Goal: Task Accomplishment & Management: Use online tool/utility

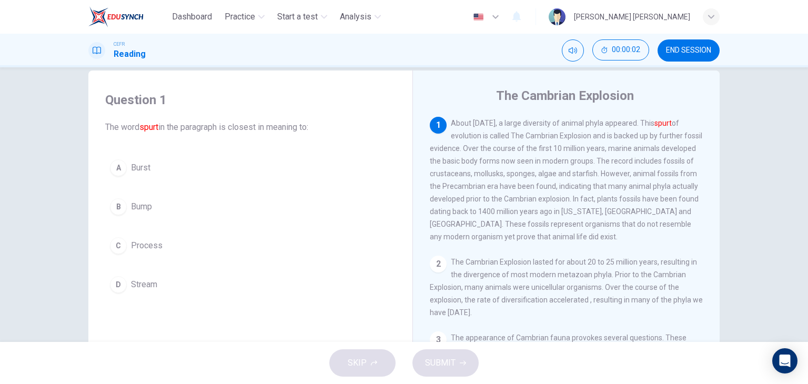
scroll to position [18, 0]
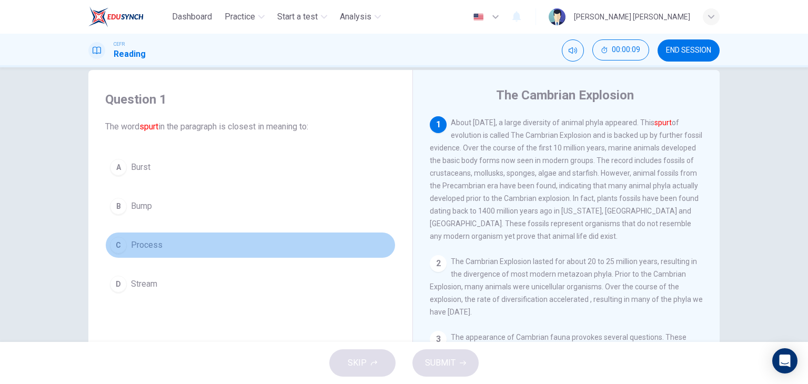
click at [135, 243] on span "Process" at bounding box center [147, 245] width 32 height 13
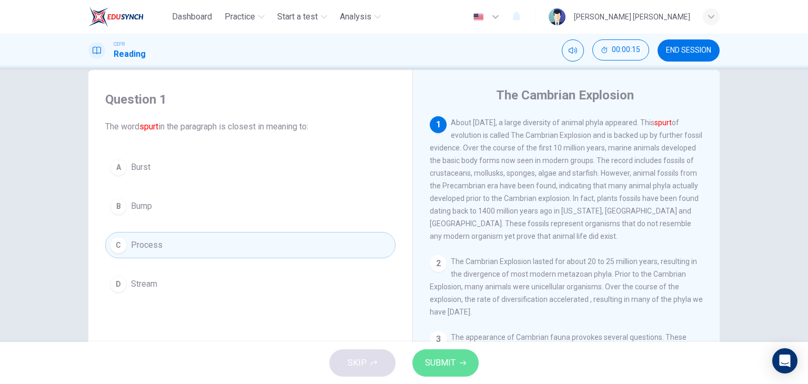
click at [457, 365] on button "SUBMIT" at bounding box center [445, 362] width 66 height 27
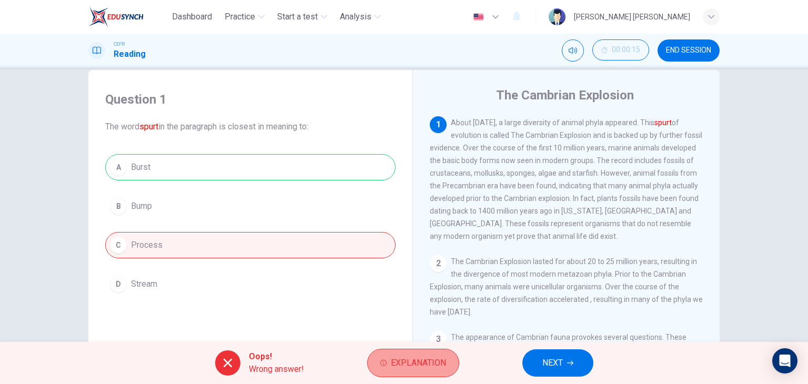
click at [447, 366] on button "Explanation" at bounding box center [413, 363] width 92 height 28
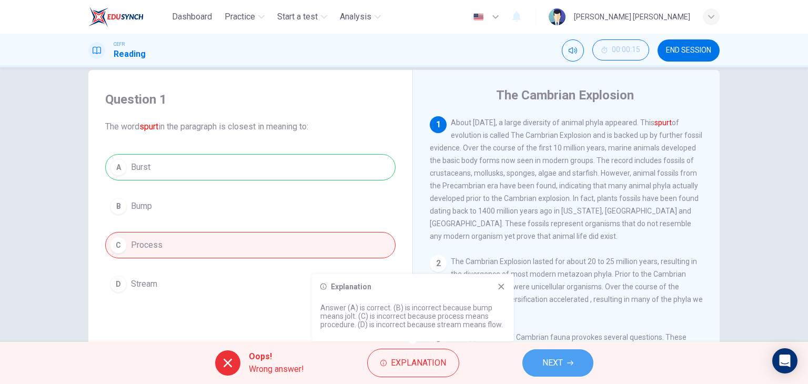
click at [538, 359] on button "NEXT" at bounding box center [557, 362] width 71 height 27
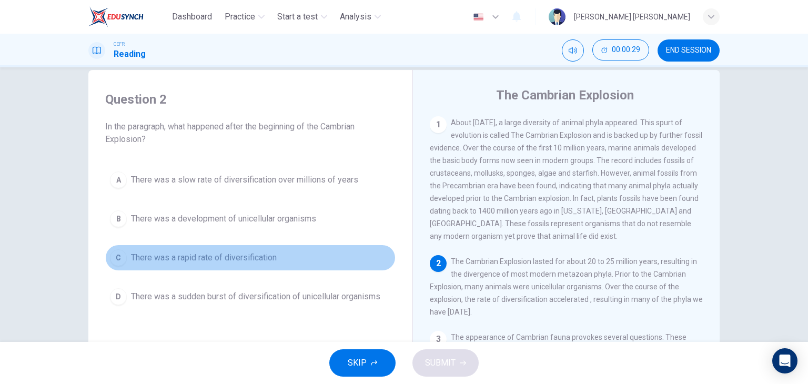
click at [257, 261] on span "There was a rapid rate of diversification" at bounding box center [204, 257] width 146 height 13
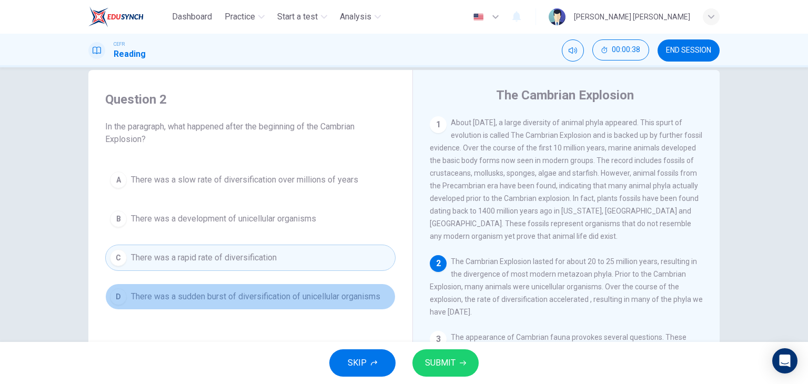
click at [355, 289] on button "D There was a sudden burst of diversification of unicellular organisms" at bounding box center [250, 297] width 290 height 26
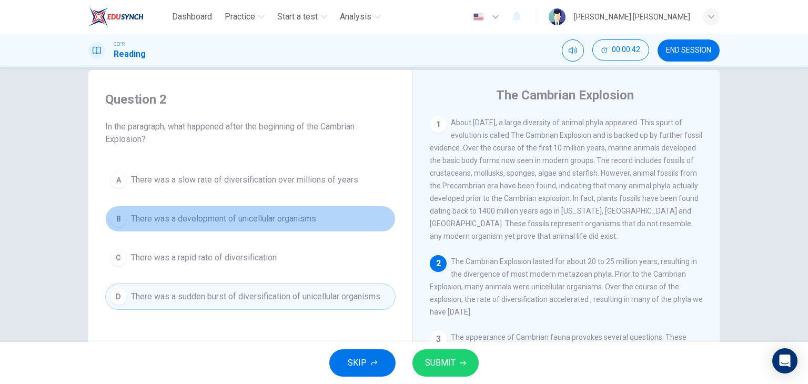
click at [350, 225] on button "B There was a development of unicellular organisms" at bounding box center [250, 219] width 290 height 26
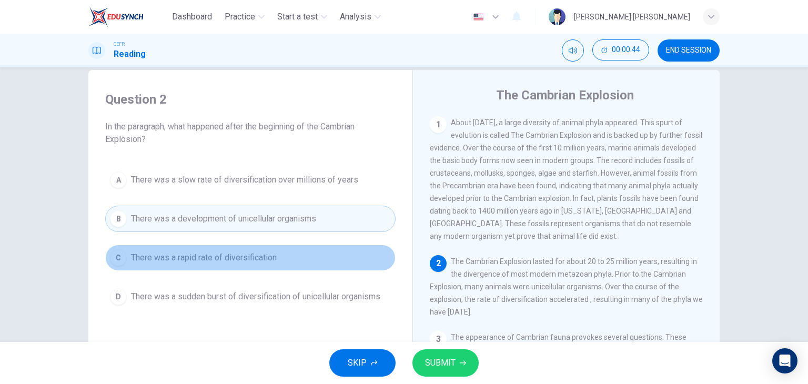
click at [321, 261] on button "C There was a rapid rate of diversification" at bounding box center [250, 258] width 290 height 26
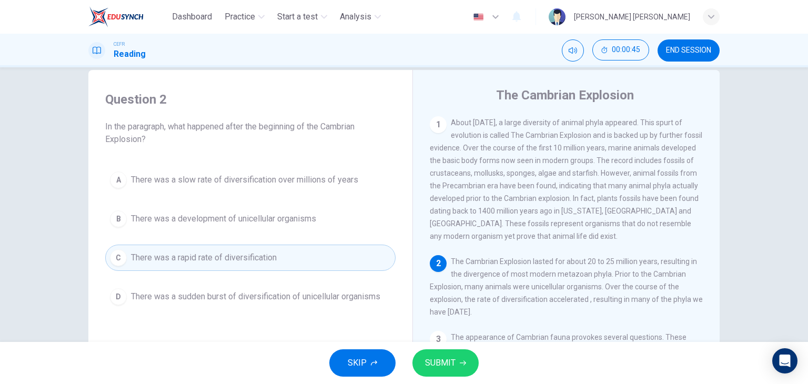
click at [461, 353] on button "SUBMIT" at bounding box center [445, 362] width 66 height 27
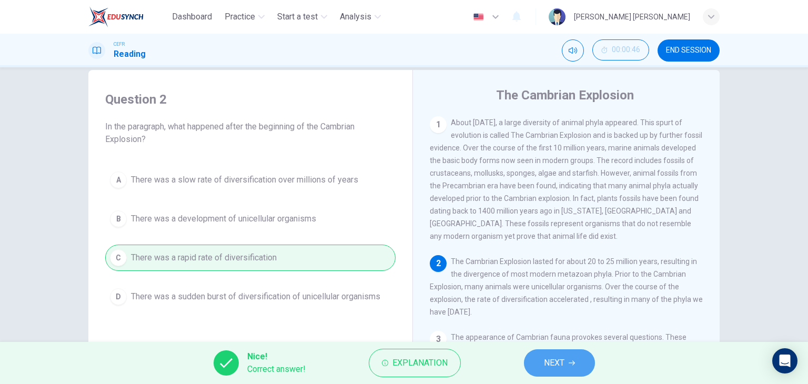
click at [573, 354] on button "NEXT" at bounding box center [559, 362] width 71 height 27
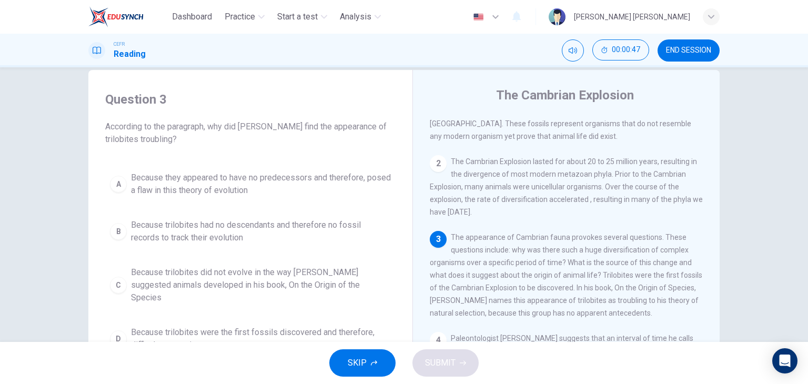
scroll to position [100, 0]
click at [687, 46] on span "END SESSION" at bounding box center [688, 50] width 45 height 8
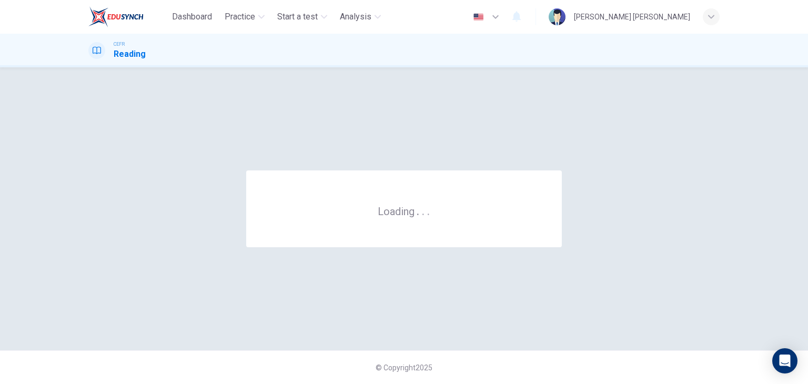
scroll to position [0, 0]
